Goal: Task Accomplishment & Management: Manage account settings

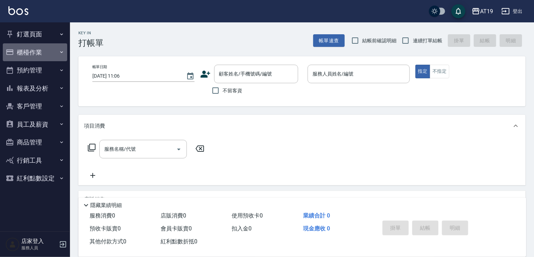
click at [31, 51] on button "櫃檯作業" at bounding box center [35, 52] width 64 height 18
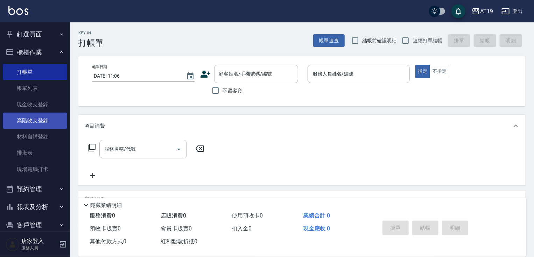
click at [37, 121] on link "高階收支登錄" at bounding box center [35, 121] width 64 height 16
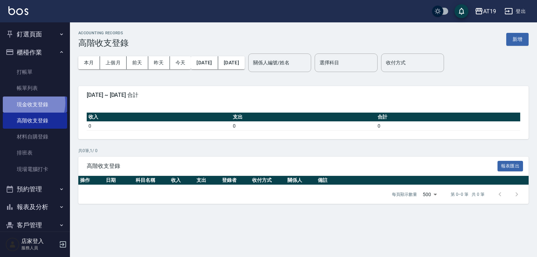
click at [30, 103] on link "現金收支登錄" at bounding box center [35, 105] width 64 height 16
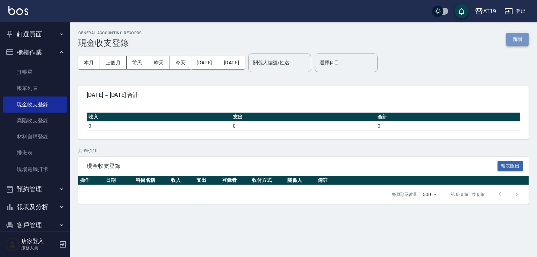
click at [516, 37] on button "新增" at bounding box center [517, 39] width 22 height 13
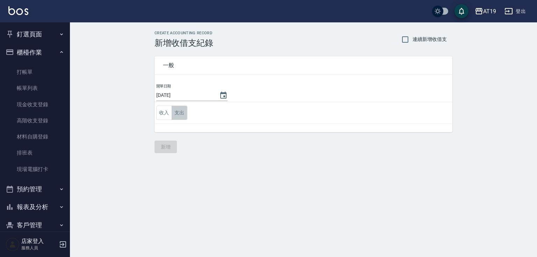
click at [183, 112] on button "支出" at bounding box center [180, 113] width 16 height 14
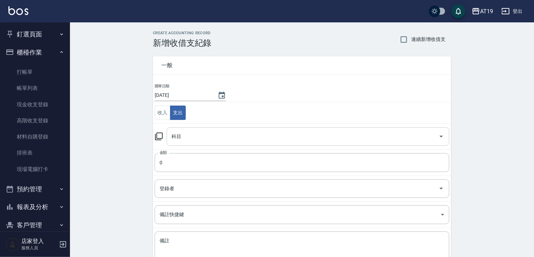
click at [182, 136] on input "科目" at bounding box center [303, 136] width 266 height 12
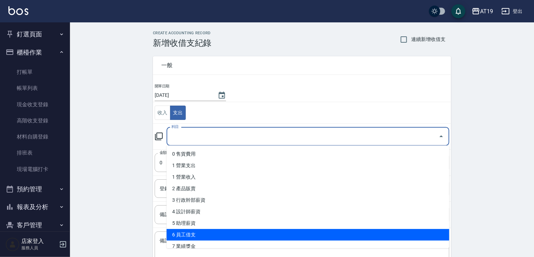
click at [184, 235] on li "6 員工借支" at bounding box center [307, 235] width 283 height 12
type input "6 員工借支"
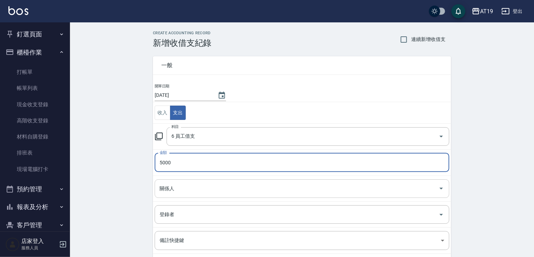
type input "5000"
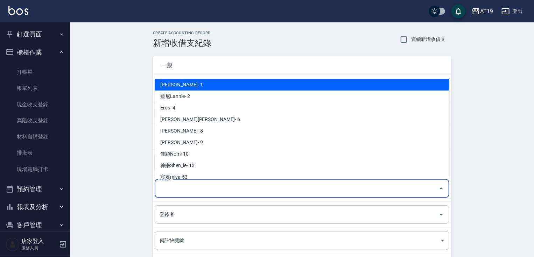
click at [177, 183] on input "關係人" at bounding box center [297, 189] width 278 height 12
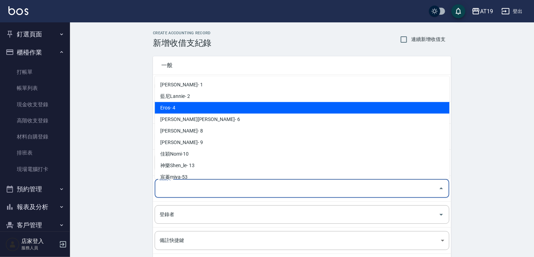
click at [174, 104] on li "Eros- 4" at bounding box center [302, 108] width 294 height 12
type input "Eros- 4"
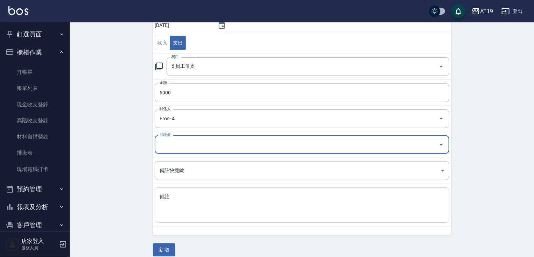
scroll to position [77, 0]
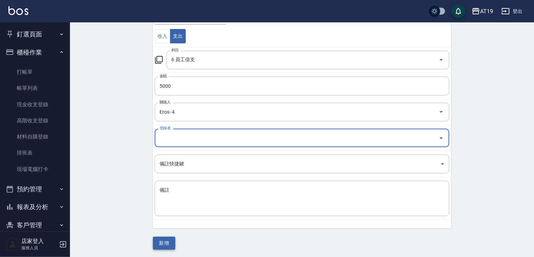
click at [161, 246] on button "新增" at bounding box center [164, 243] width 22 height 13
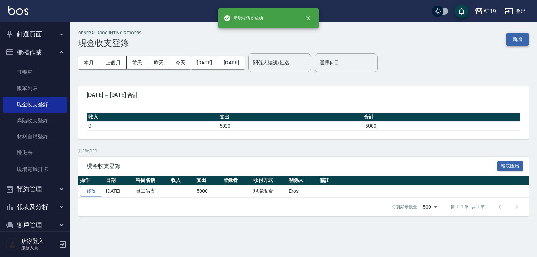
click at [521, 36] on button "新增" at bounding box center [517, 39] width 22 height 13
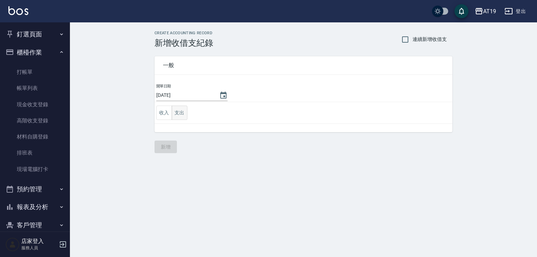
click at [178, 112] on button "支出" at bounding box center [180, 113] width 16 height 14
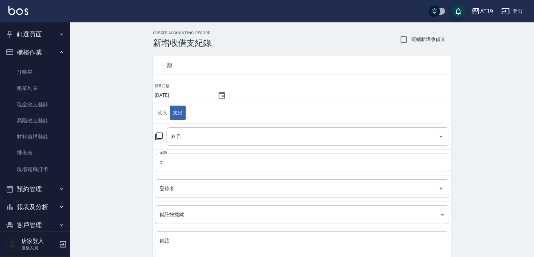
drag, startPoint x: 171, startPoint y: 158, endPoint x: 173, endPoint y: 154, distance: 5.0
click at [171, 158] on input "0" at bounding box center [302, 162] width 294 height 19
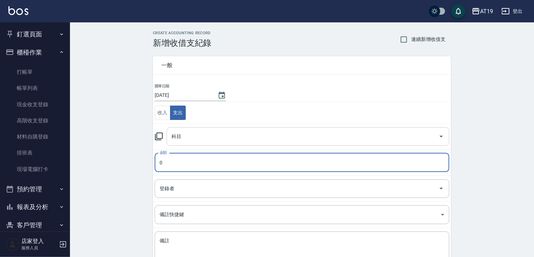
click at [176, 141] on input "科目" at bounding box center [303, 136] width 266 height 12
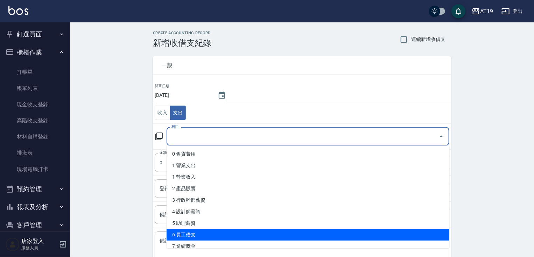
click at [196, 237] on li "6 員工借支" at bounding box center [307, 235] width 283 height 12
type input "6 員工借支"
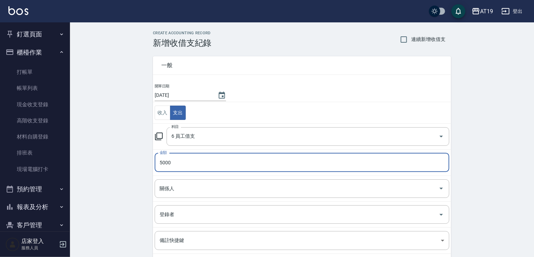
type input "5000"
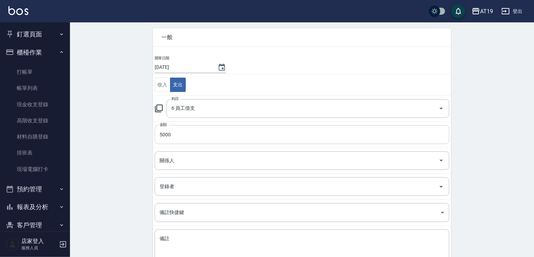
scroll to position [77, 0]
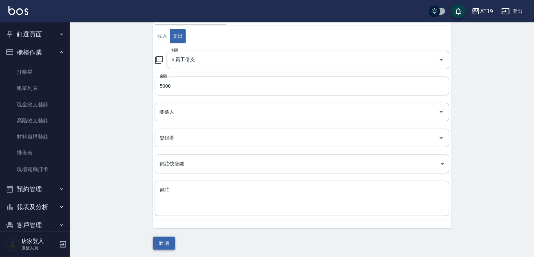
click at [156, 246] on button "新增" at bounding box center [164, 243] width 22 height 13
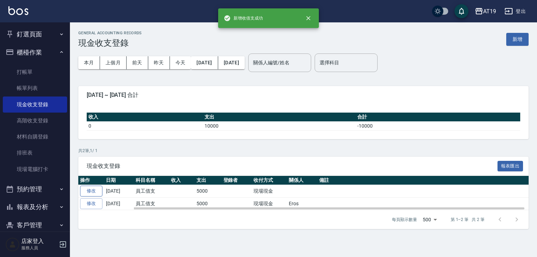
click at [95, 192] on link "修改" at bounding box center [91, 191] width 22 height 11
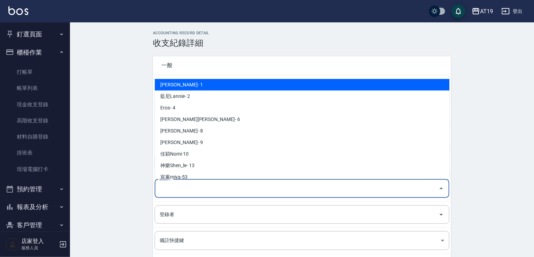
click at [178, 191] on input "關係人" at bounding box center [297, 189] width 278 height 12
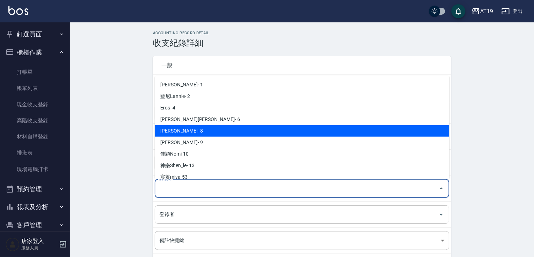
click at [185, 124] on li "朱莉Julie- 6" at bounding box center [302, 120] width 294 height 12
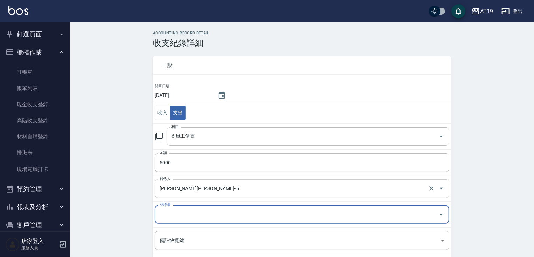
click at [195, 185] on input "朱莉Julie- 6" at bounding box center [292, 189] width 269 height 12
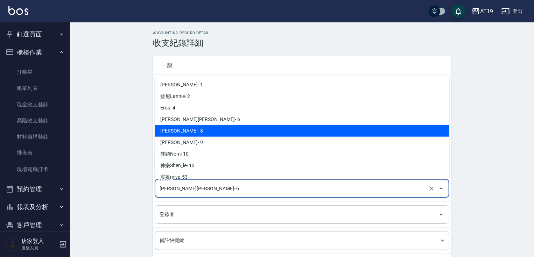
click at [186, 127] on li "Mika- 8" at bounding box center [302, 131] width 294 height 12
type input "Mika- 8"
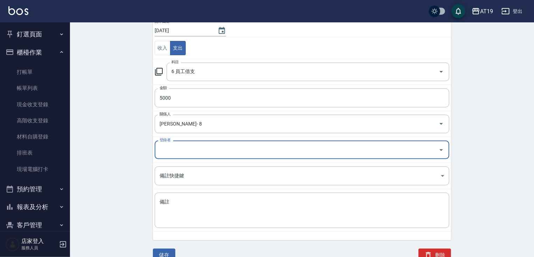
scroll to position [68, 0]
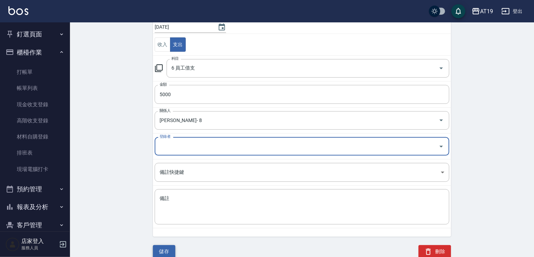
click at [173, 247] on button "儲存" at bounding box center [164, 251] width 22 height 13
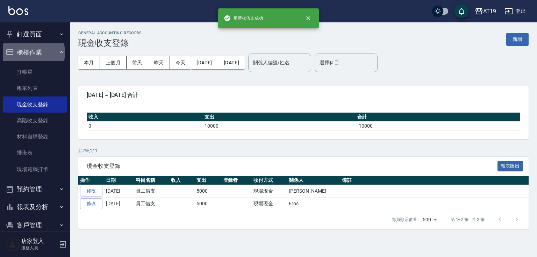
click at [24, 52] on button "櫃檯作業" at bounding box center [35, 52] width 64 height 18
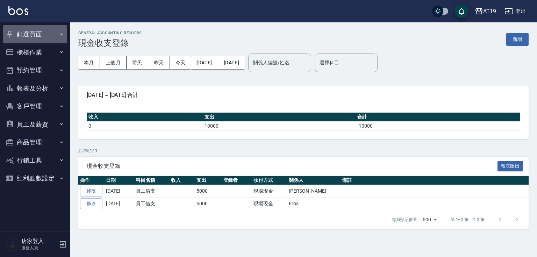
click at [42, 31] on button "釘選頁面" at bounding box center [35, 34] width 64 height 18
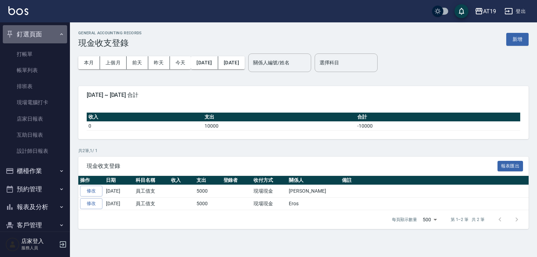
click at [42, 31] on button "釘選頁面" at bounding box center [35, 34] width 64 height 18
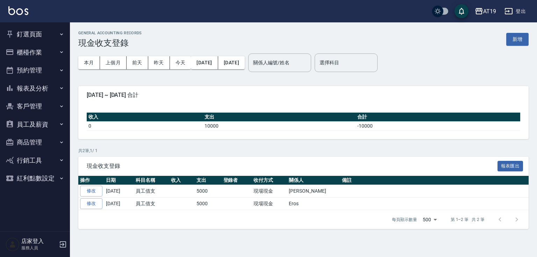
click at [22, 33] on button "釘選頁面" at bounding box center [35, 34] width 64 height 18
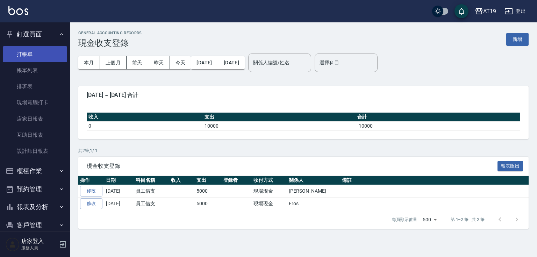
click at [27, 56] on link "打帳單" at bounding box center [35, 54] width 64 height 16
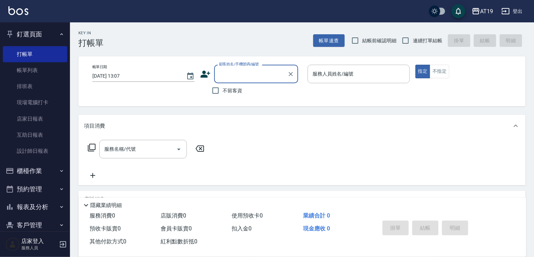
type input "0"
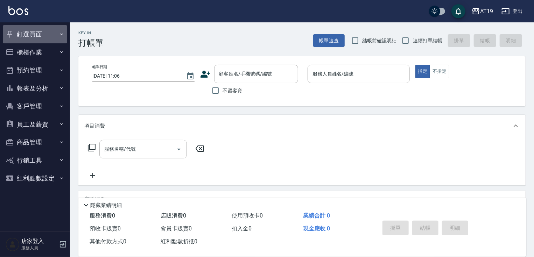
click at [31, 31] on button "釘選頁面" at bounding box center [35, 34] width 64 height 18
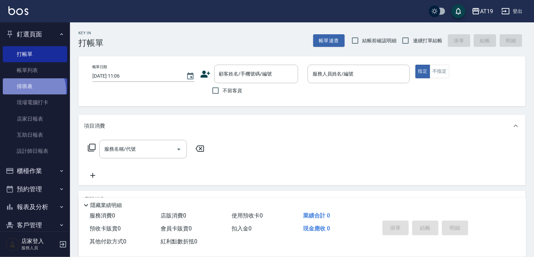
click at [24, 91] on link "排班表" at bounding box center [35, 86] width 64 height 16
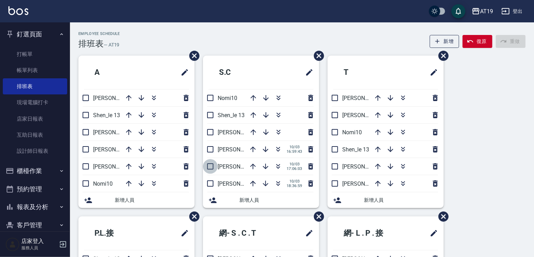
click at [210, 164] on input "checkbox" at bounding box center [210, 166] width 15 height 15
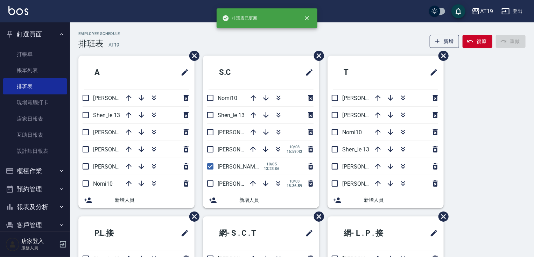
click at [209, 167] on input "checkbox" at bounding box center [210, 166] width 15 height 15
checkbox input "false"
click at [207, 148] on input "checkbox" at bounding box center [210, 149] width 15 height 15
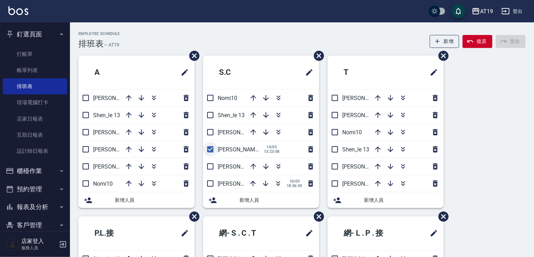
click at [207, 148] on input "checkbox" at bounding box center [210, 149] width 15 height 15
checkbox input "false"
click at [209, 183] on input "checkbox" at bounding box center [210, 183] width 15 height 15
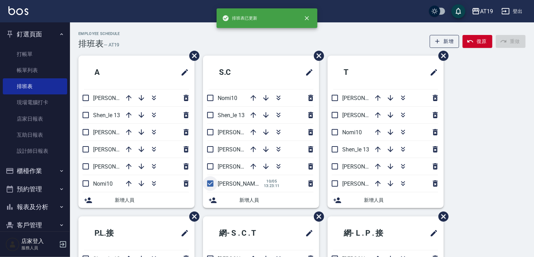
click at [209, 183] on input "checkbox" at bounding box center [210, 183] width 15 height 15
checkbox input "false"
click at [279, 165] on icon "button" at bounding box center [278, 166] width 8 height 8
click at [278, 163] on icon "button" at bounding box center [278, 166] width 8 height 8
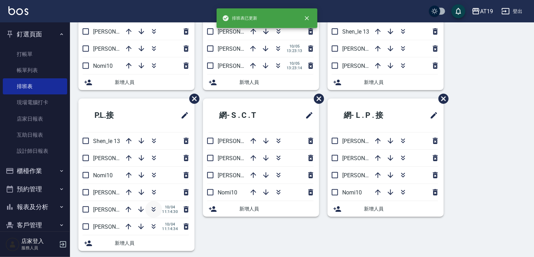
scroll to position [122, 0]
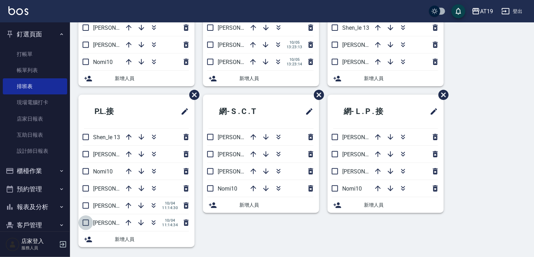
click at [87, 221] on input "checkbox" at bounding box center [85, 222] width 15 height 15
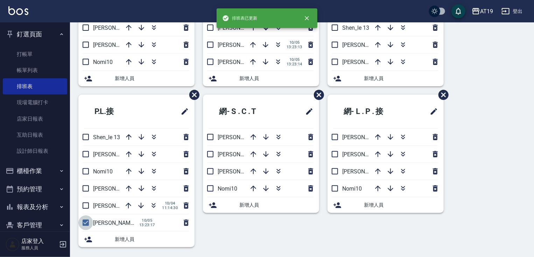
click at [87, 221] on input "checkbox" at bounding box center [85, 222] width 15 height 15
checkbox input "false"
click at [86, 204] on input "checkbox" at bounding box center [85, 205] width 15 height 15
checkbox input "false"
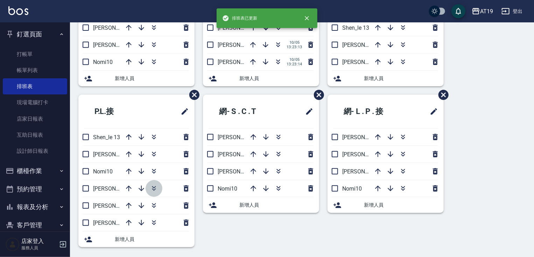
click at [159, 187] on button "button" at bounding box center [153, 188] width 17 height 17
click at [173, 92] on div "A Lannie 2 Shen_le 13 Linda 1 Jessie 9 Julie 6 Nomi10 新增人員" at bounding box center [132, 14] width 124 height 161
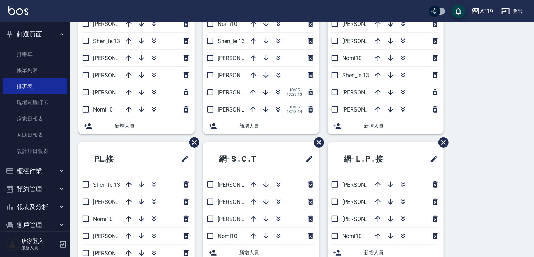
scroll to position [10, 0]
